Goal: Task Accomplishment & Management: Use online tool/utility

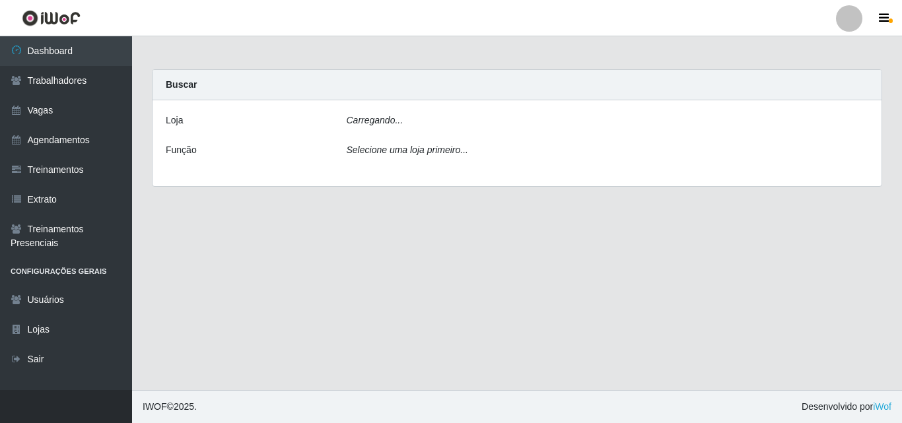
click at [378, 128] on div "Carregando..." at bounding box center [608, 123] width 542 height 19
click at [397, 167] on div "[PERSON_NAME]... Função Selecione uma loja primeiro..." at bounding box center [517, 143] width 729 height 86
click at [383, 115] on icon "Carregando..." at bounding box center [375, 120] width 57 height 11
click at [383, 135] on div "[PERSON_NAME]... Função Selecione uma loja primeiro..." at bounding box center [517, 143] width 729 height 86
click at [388, 150] on icon "Selecione uma loja primeiro..." at bounding box center [408, 150] width 122 height 11
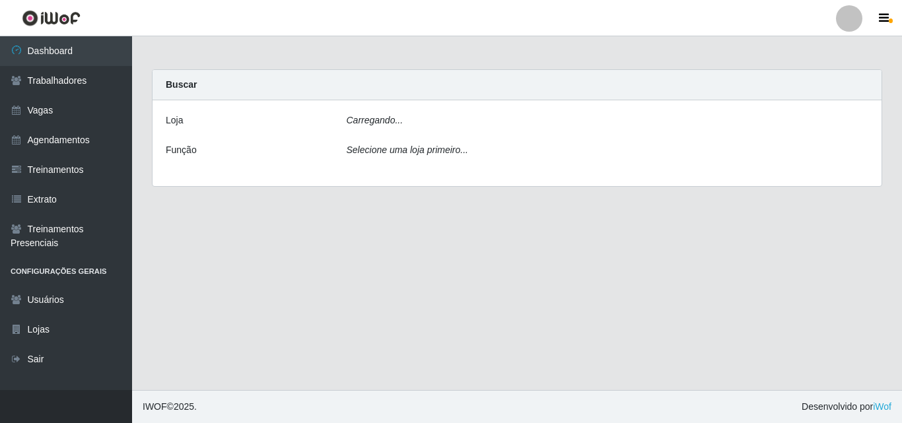
click at [377, 120] on icon "Carregando..." at bounding box center [375, 120] width 57 height 11
drag, startPoint x: 519, startPoint y: 155, endPoint x: 529, endPoint y: 174, distance: 21.0
click at [529, 174] on div "Loja [Selecione...] Chinatown Sushimi - [GEOGRAPHIC_DATA] Função Selecione uma …" at bounding box center [517, 145] width 729 height 90
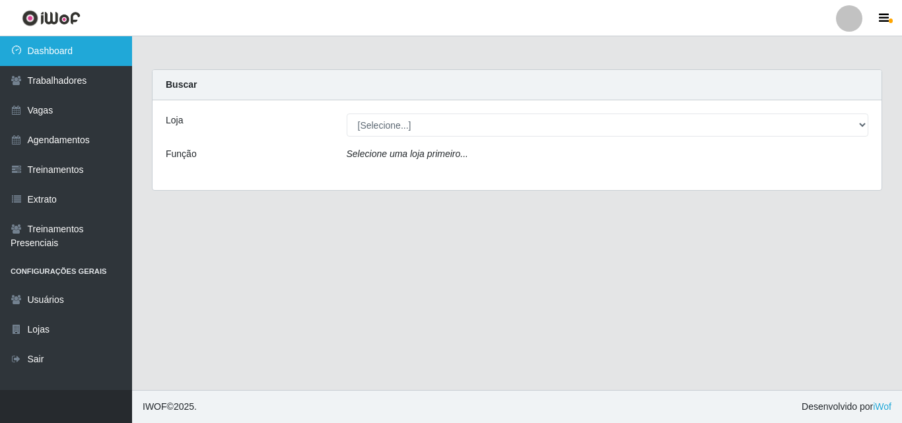
click at [63, 52] on link "Dashboard" at bounding box center [66, 51] width 132 height 30
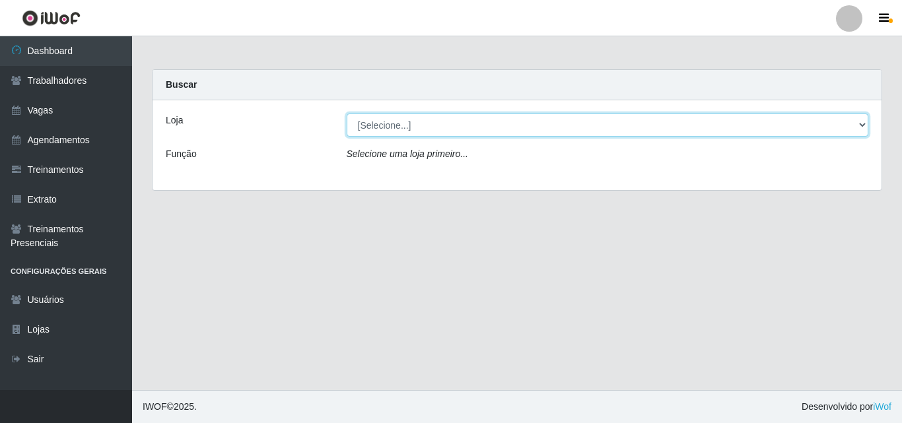
click at [373, 131] on select "[Selecione...] Chinatown Sushimi - [GEOGRAPHIC_DATA]" at bounding box center [608, 125] width 523 height 23
select select "357"
click at [347, 114] on select "[Selecione...] Chinatown Sushimi - [GEOGRAPHIC_DATA]" at bounding box center [608, 125] width 523 height 23
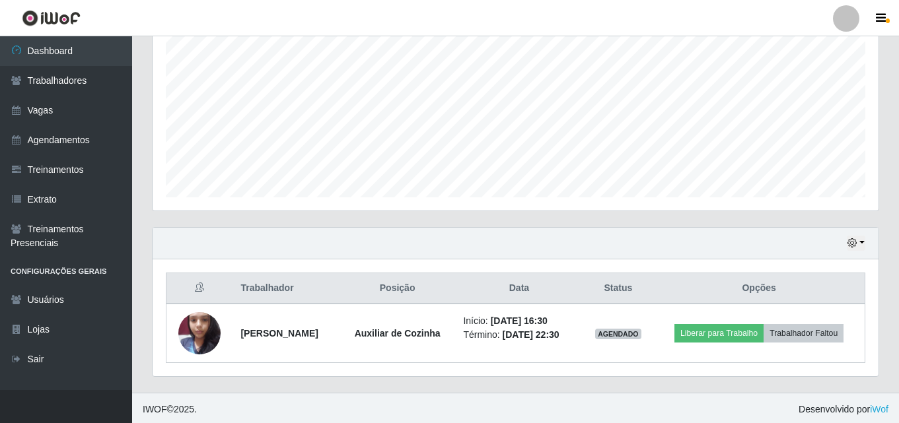
scroll to position [277, 0]
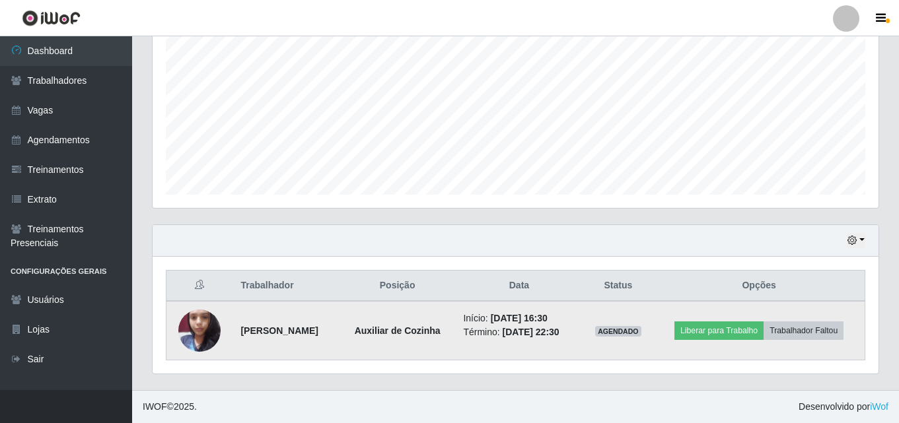
click at [203, 323] on img at bounding box center [199, 331] width 42 height 56
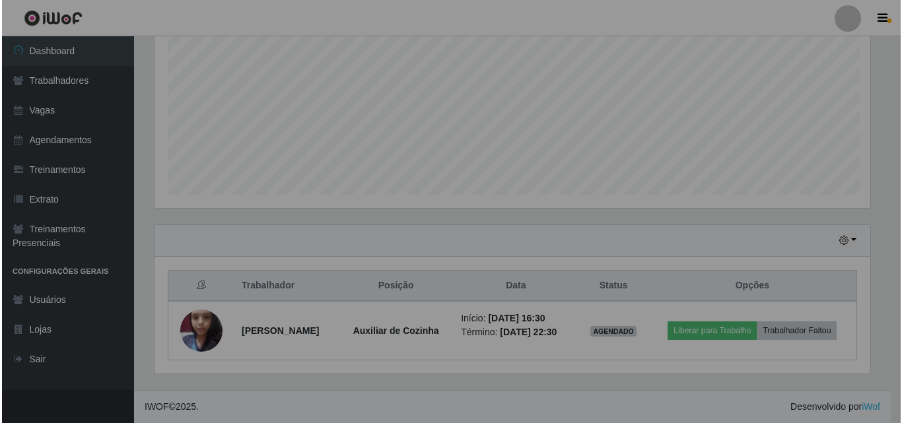
scroll to position [274, 726]
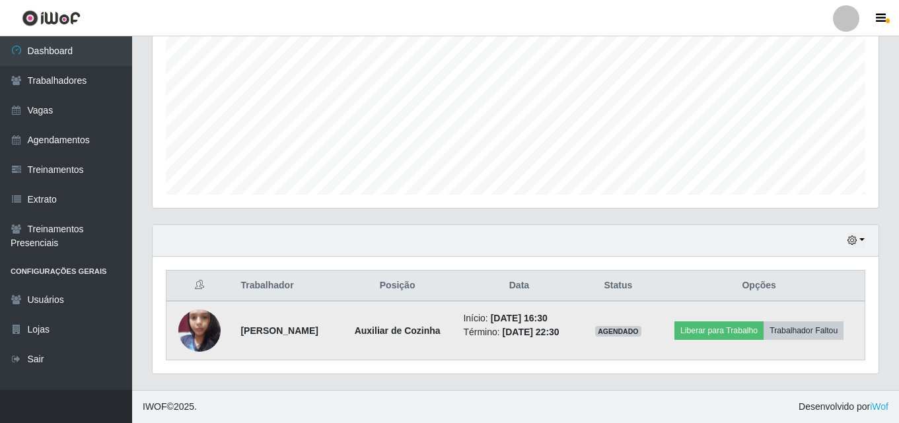
click at [207, 324] on img at bounding box center [199, 331] width 42 height 56
click at [202, 330] on img at bounding box center [199, 331] width 42 height 56
click at [718, 331] on button "Liberar para Trabalho" at bounding box center [719, 331] width 89 height 18
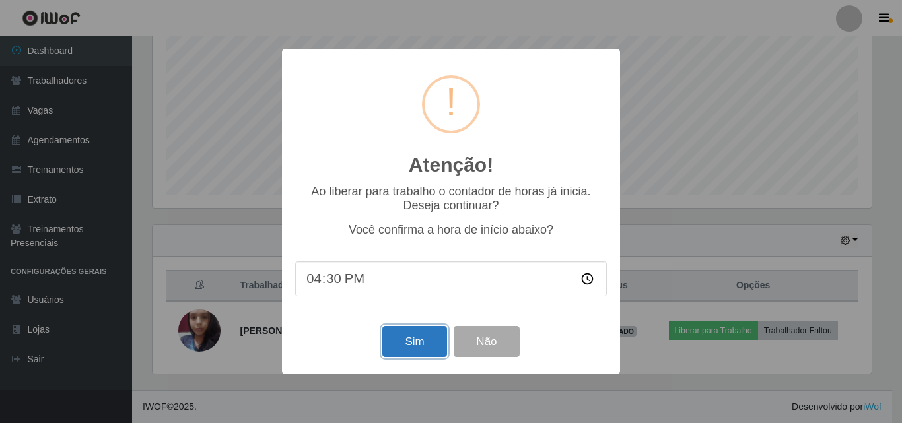
click at [416, 345] on button "Sim" at bounding box center [415, 341] width 64 height 31
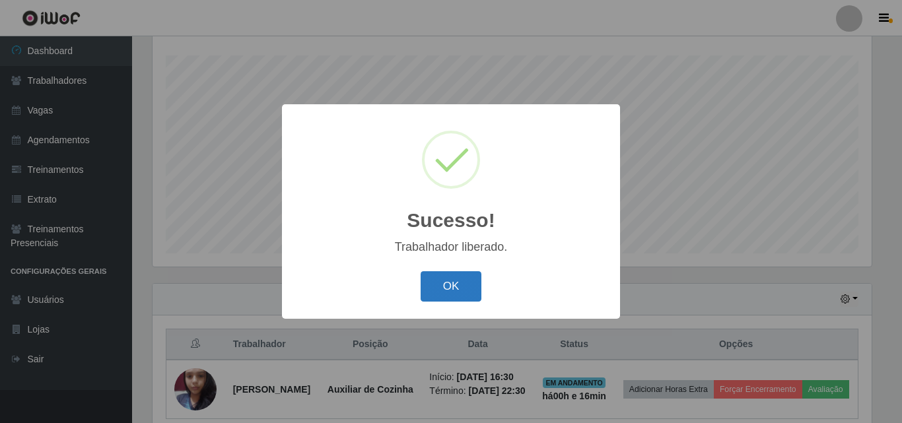
click at [454, 288] on button "OK" at bounding box center [451, 287] width 61 height 31
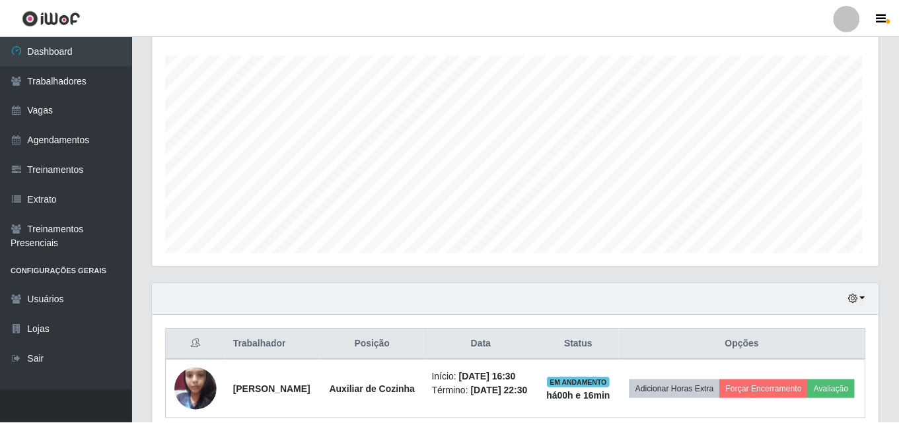
scroll to position [274, 726]
